Goal: Navigation & Orientation: Go to known website

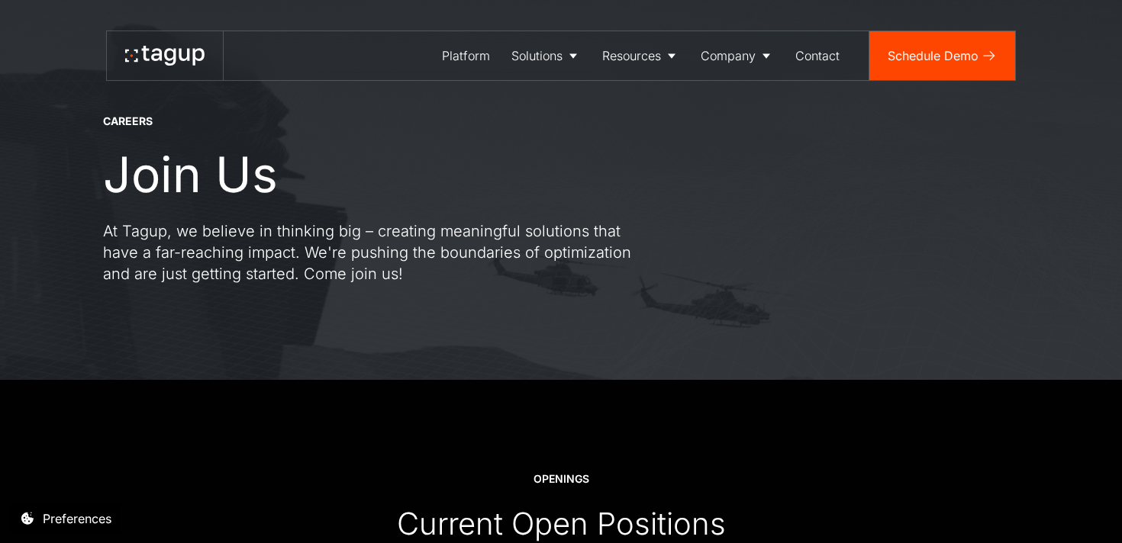
click at [182, 62] on icon at bounding box center [164, 56] width 79 height 20
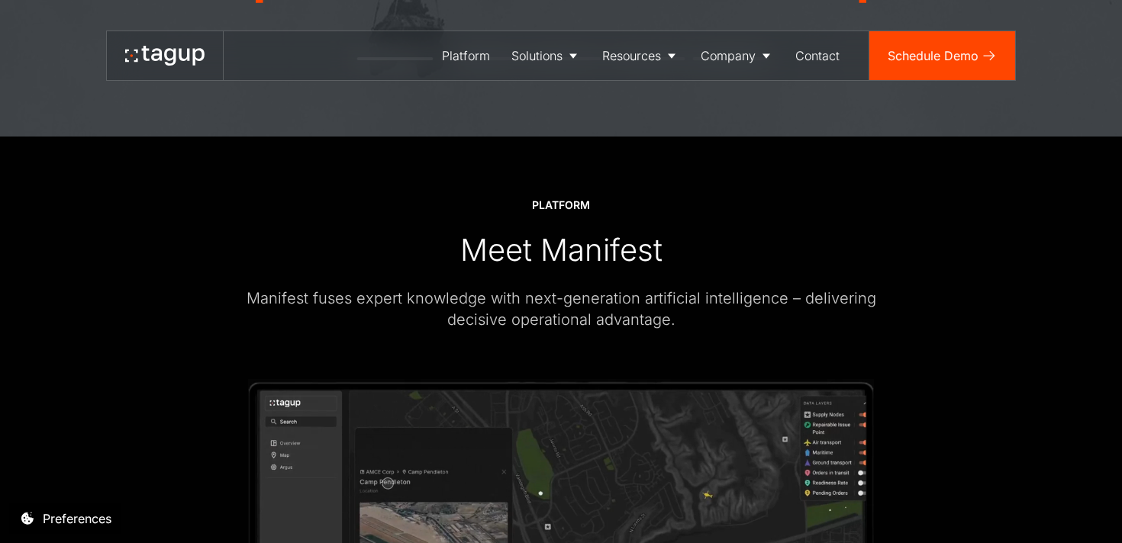
scroll to position [1989, 0]
